Goal: Transaction & Acquisition: Purchase product/service

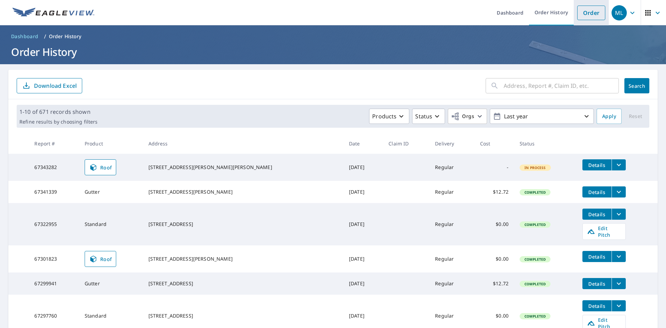
click at [583, 16] on link "Order" at bounding box center [591, 13] width 28 height 15
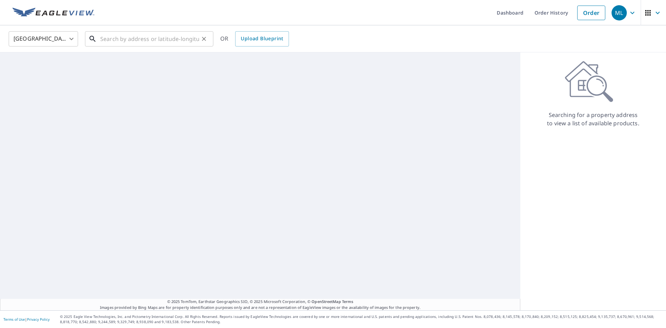
click at [111, 40] on input "text" at bounding box center [149, 38] width 99 height 19
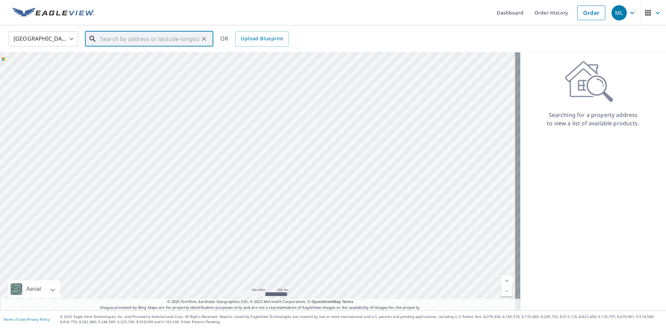
paste input "[STREET_ADDRESS]"
click at [122, 66] on p "[GEOGRAPHIC_DATA], [GEOGRAPHIC_DATA]" at bounding box center [153, 66] width 109 height 7
type input "[STREET_ADDRESS]"
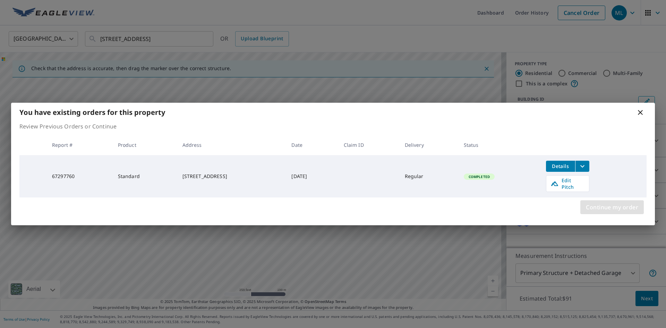
click at [618, 205] on span "Continue my order" at bounding box center [612, 207] width 52 height 10
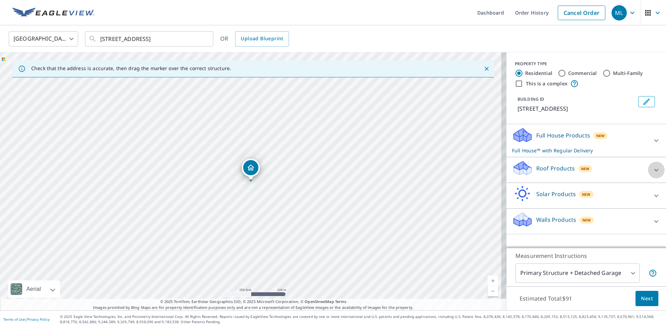
click at [653, 168] on icon at bounding box center [656, 170] width 8 height 8
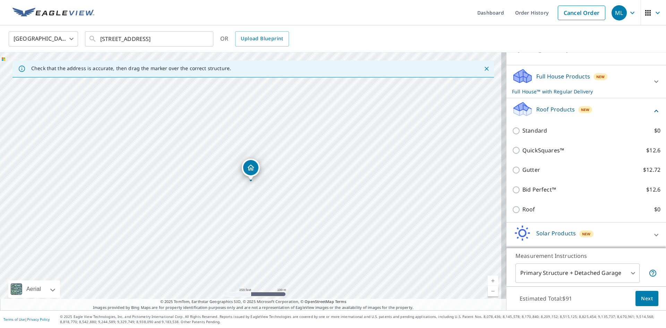
scroll to position [69, 0]
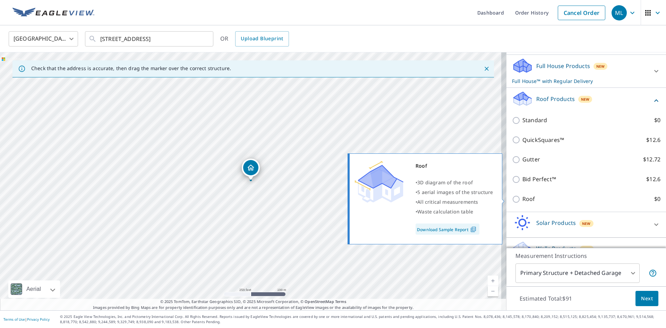
click at [512, 199] on input "Roof $0" at bounding box center [517, 199] width 10 height 8
checkbox input "true"
type input "3"
checkbox input "false"
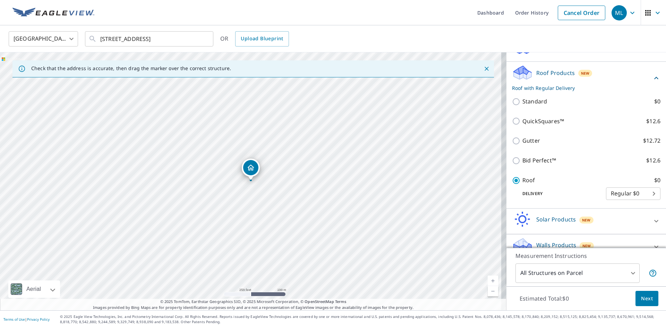
click at [641, 297] on span "Next" at bounding box center [647, 298] width 12 height 9
